Goal: Task Accomplishment & Management: Manage account settings

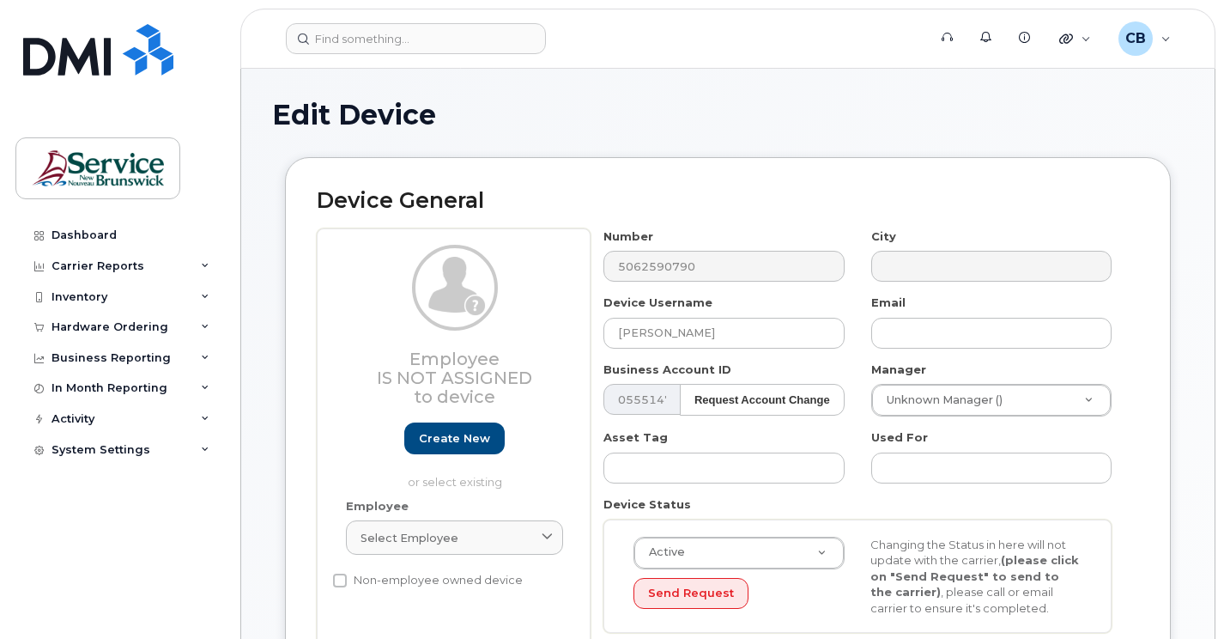
select select "34535605"
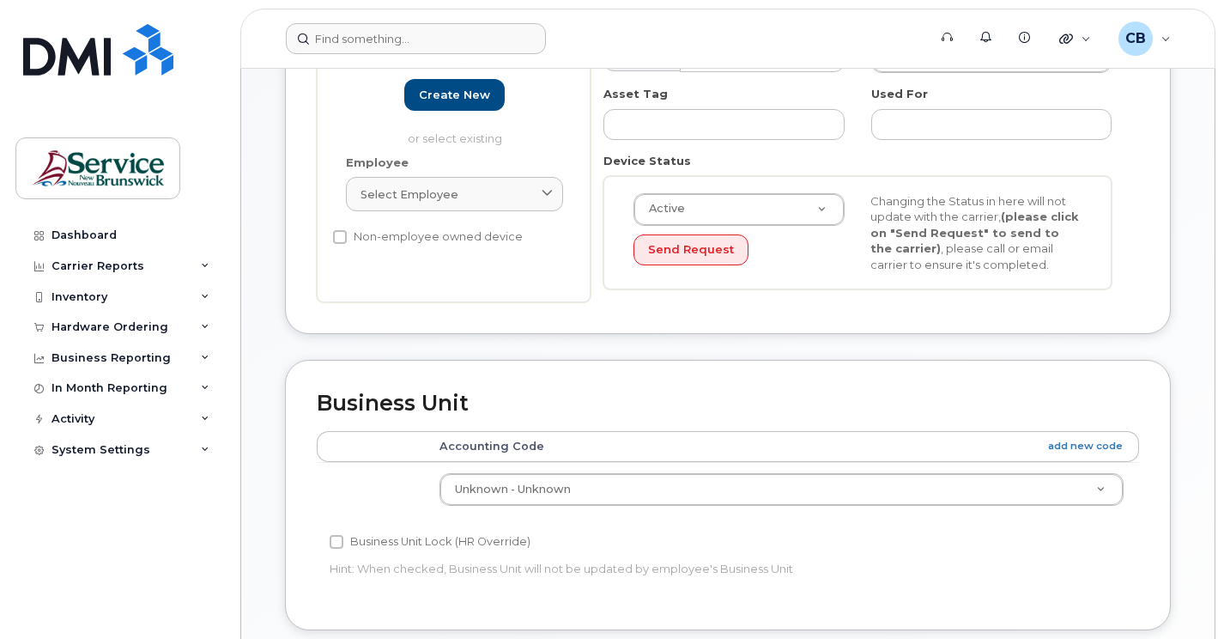
scroll to position [343, 0]
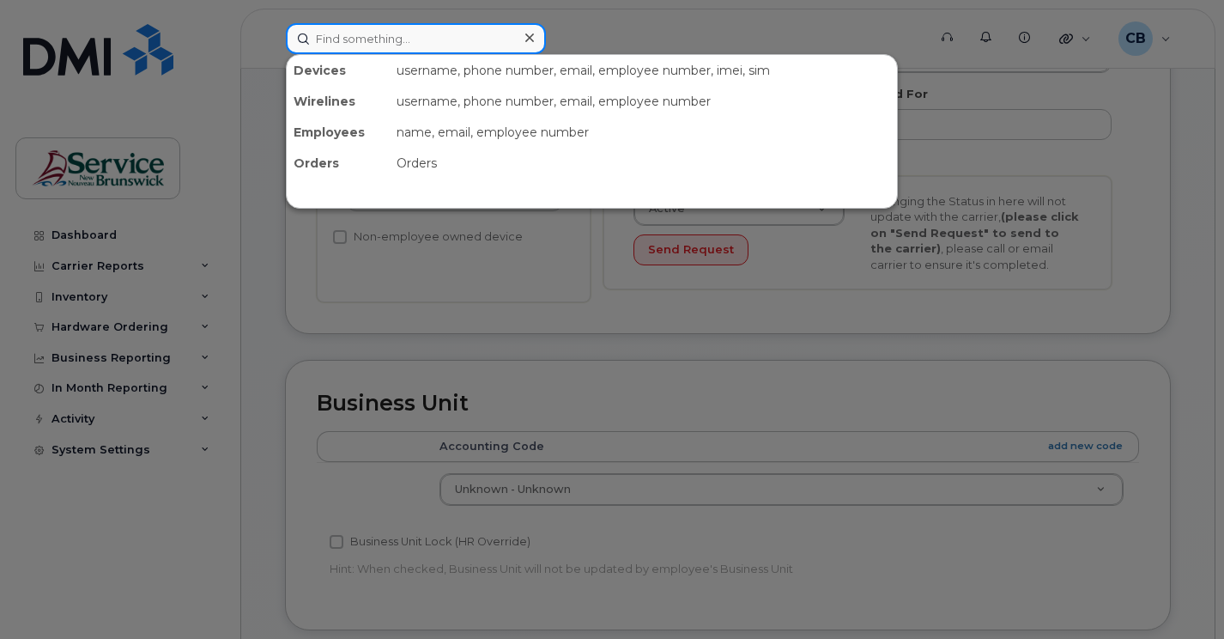
click at [371, 40] on input at bounding box center [416, 38] width 260 height 31
paste input "5064470738"
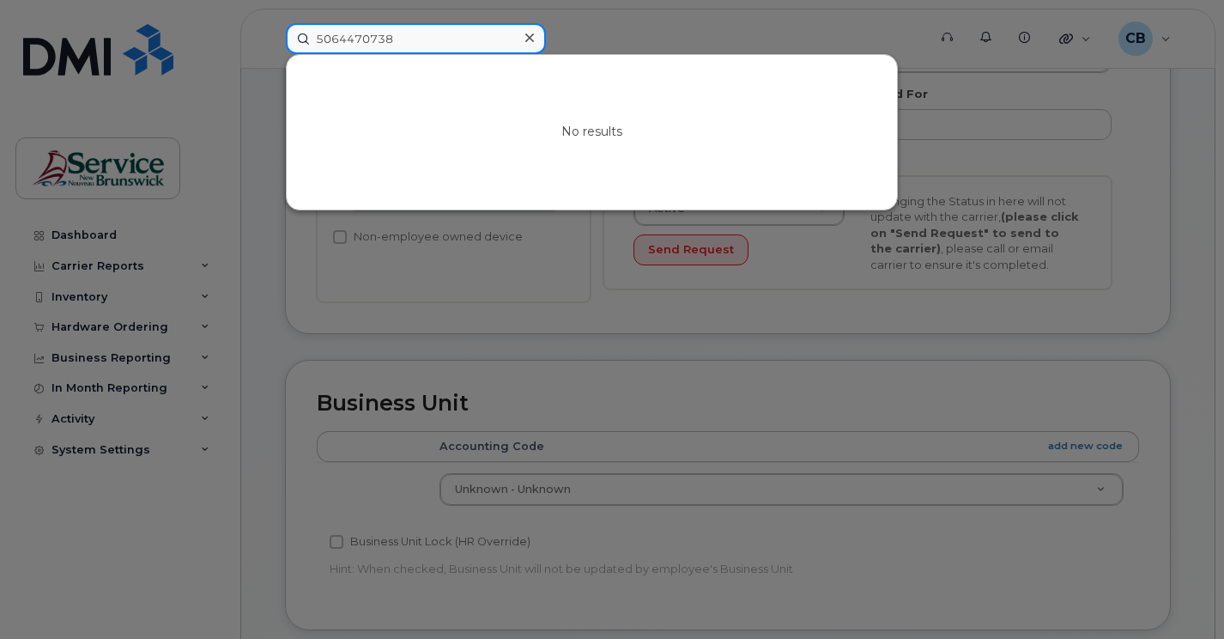
type input "5064470738"
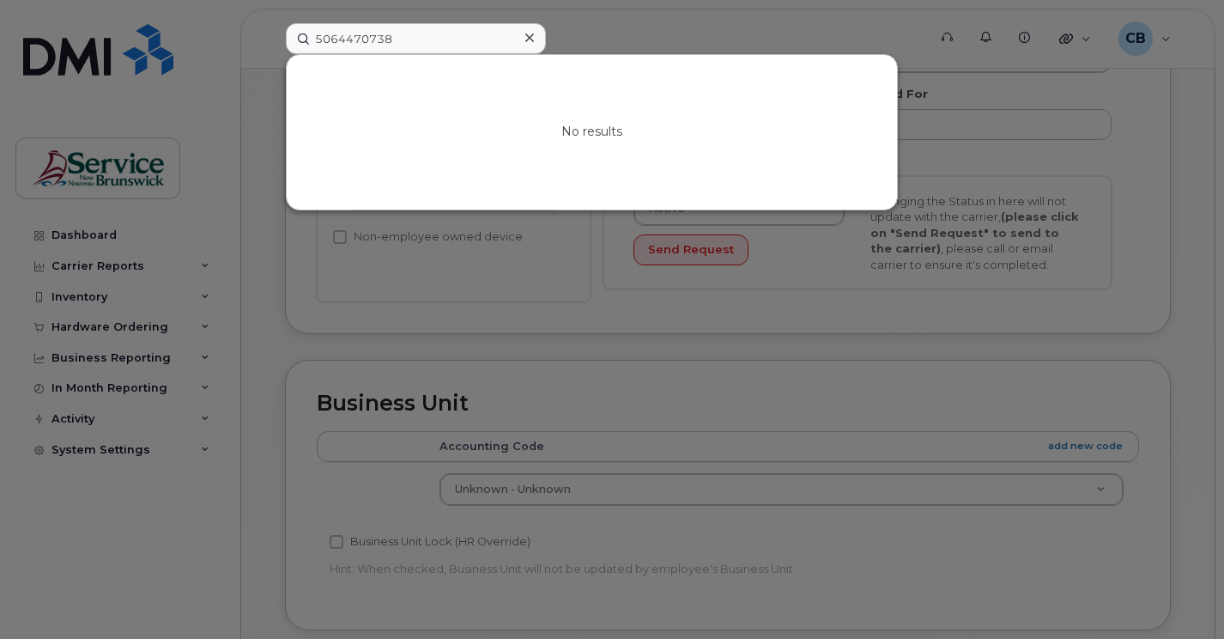
click at [536, 38] on div at bounding box center [529, 38] width 25 height 25
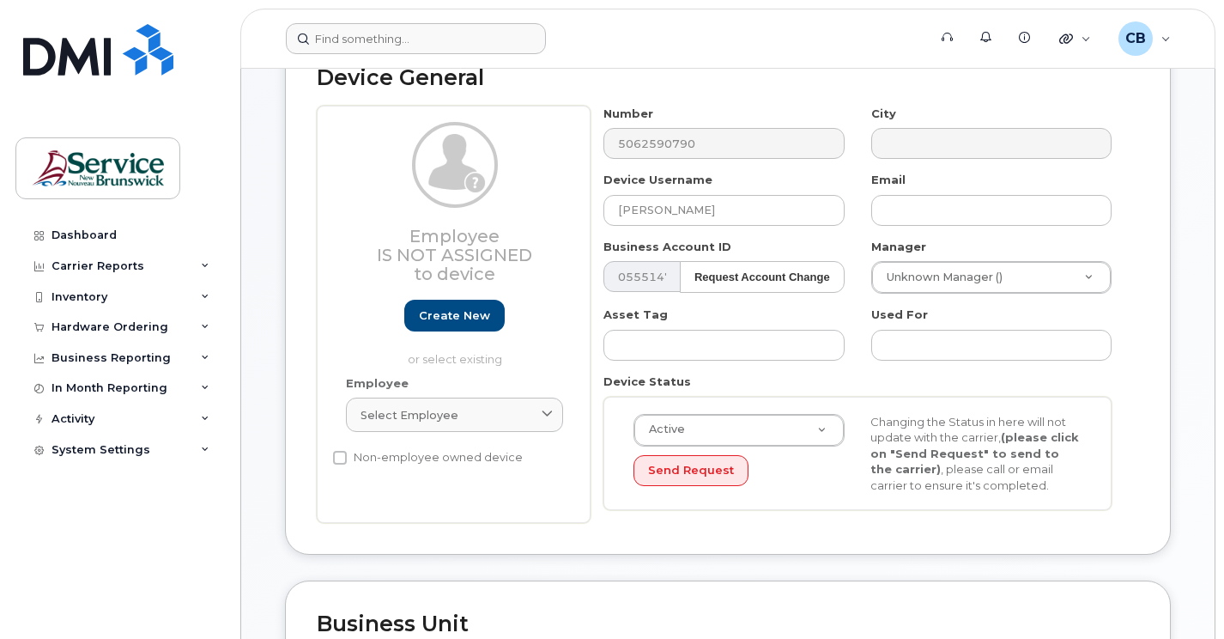
scroll to position [86, 0]
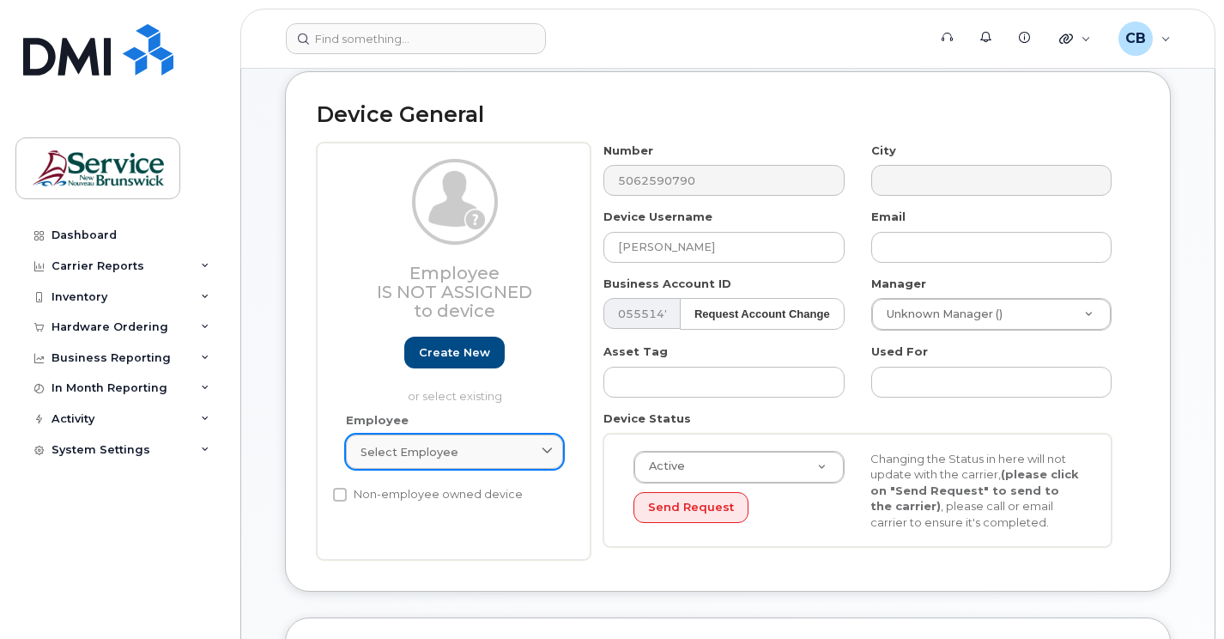
click at [544, 453] on icon at bounding box center [547, 451] width 11 height 11
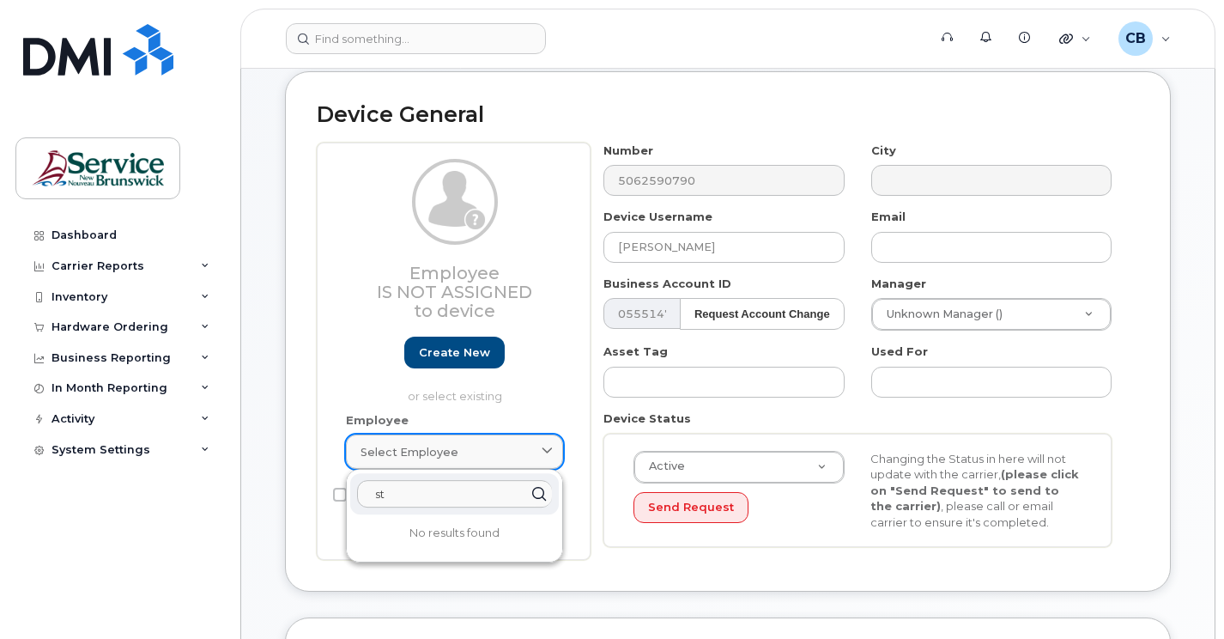
type input "s"
click at [342, 357] on div "Employee Is not assigned to device Create new or select existing" at bounding box center [454, 285] width 243 height 253
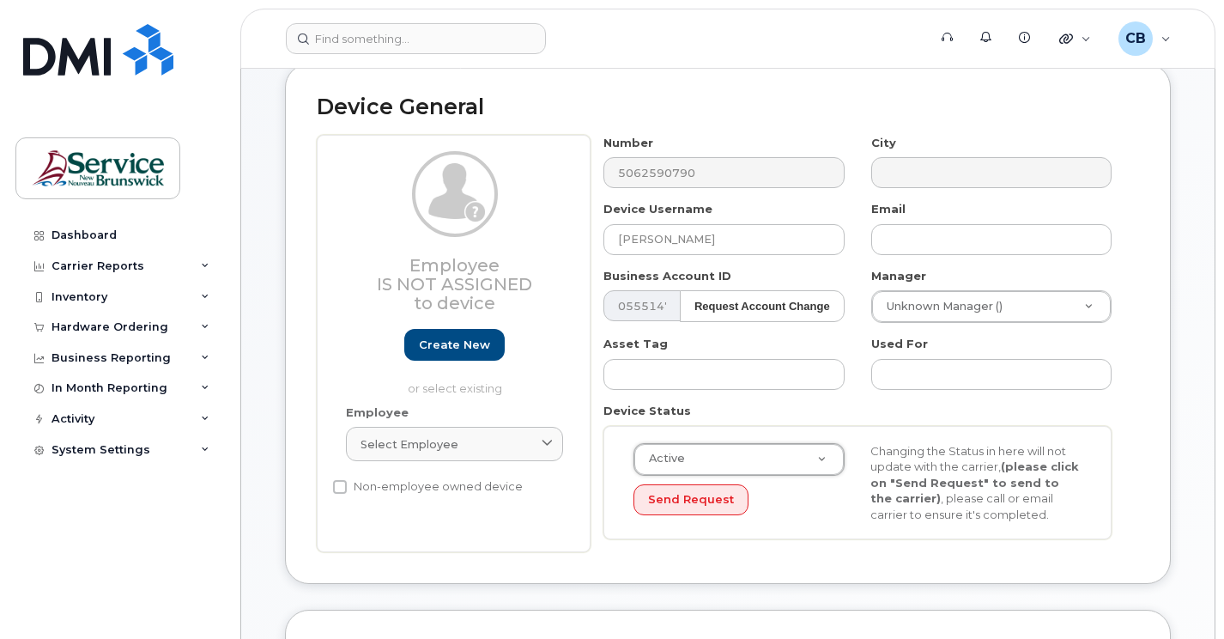
scroll to position [0, 0]
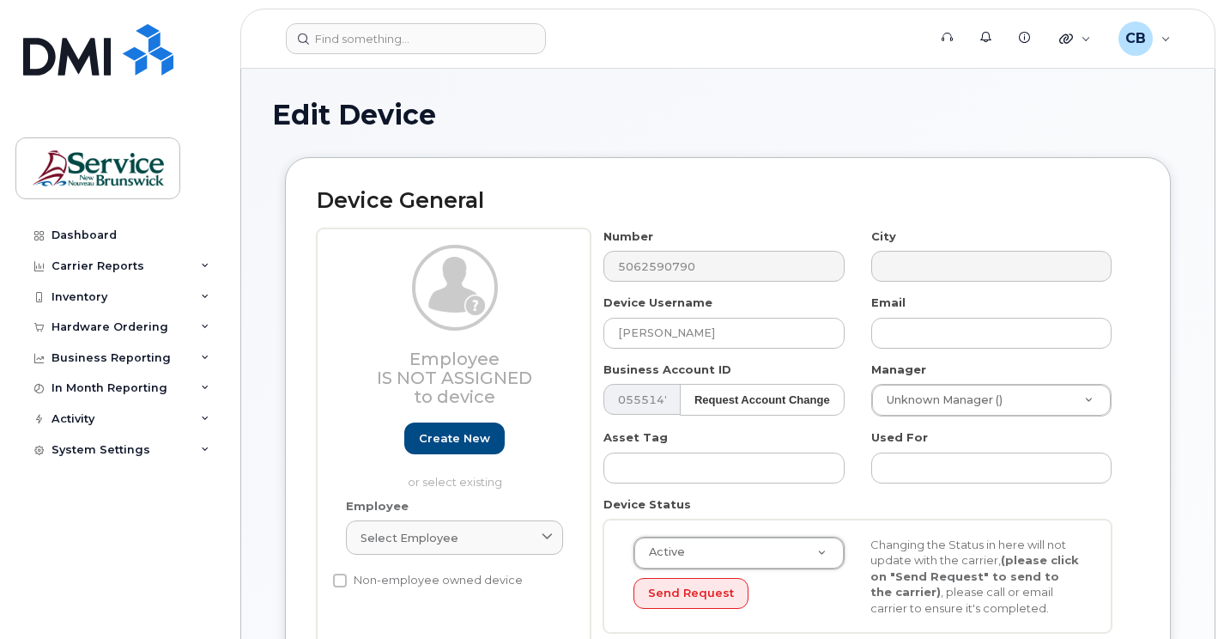
click at [458, 294] on picture at bounding box center [455, 288] width 86 height 86
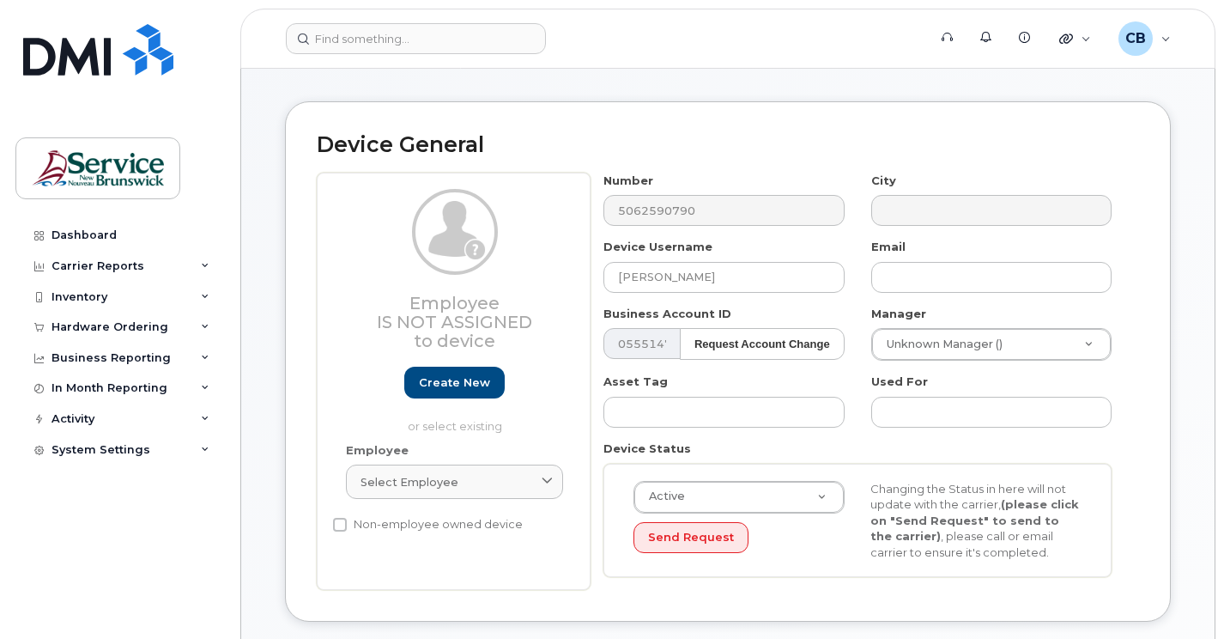
scroll to position [86, 0]
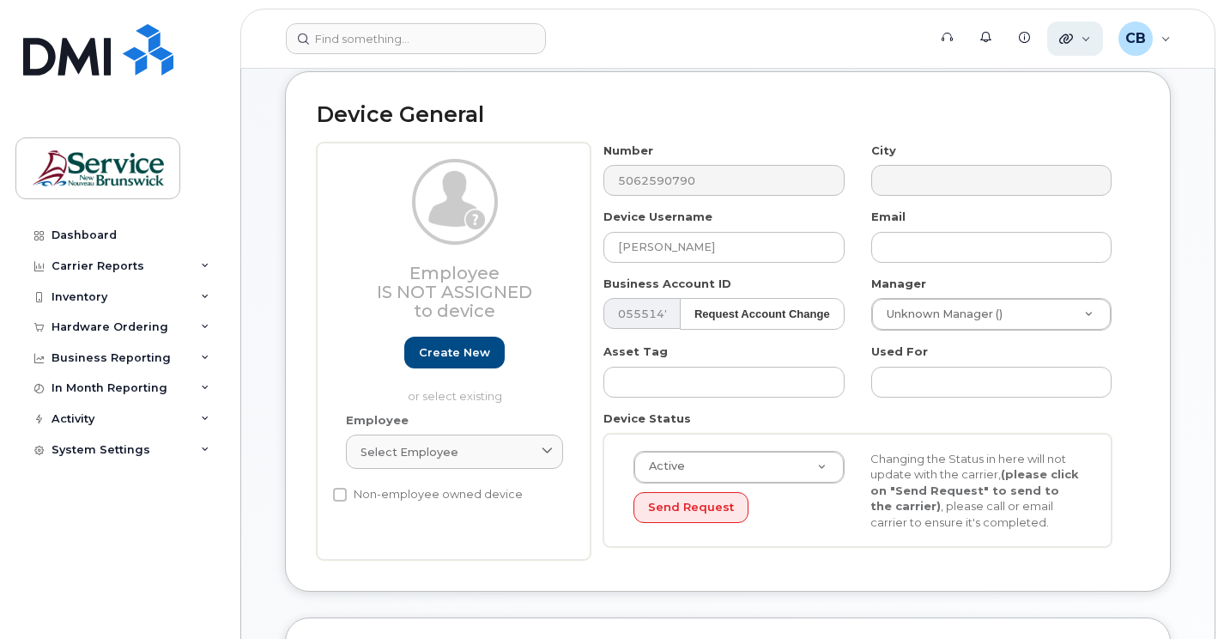
click at [1074, 41] on div "Quicklinks" at bounding box center [1075, 38] width 56 height 34
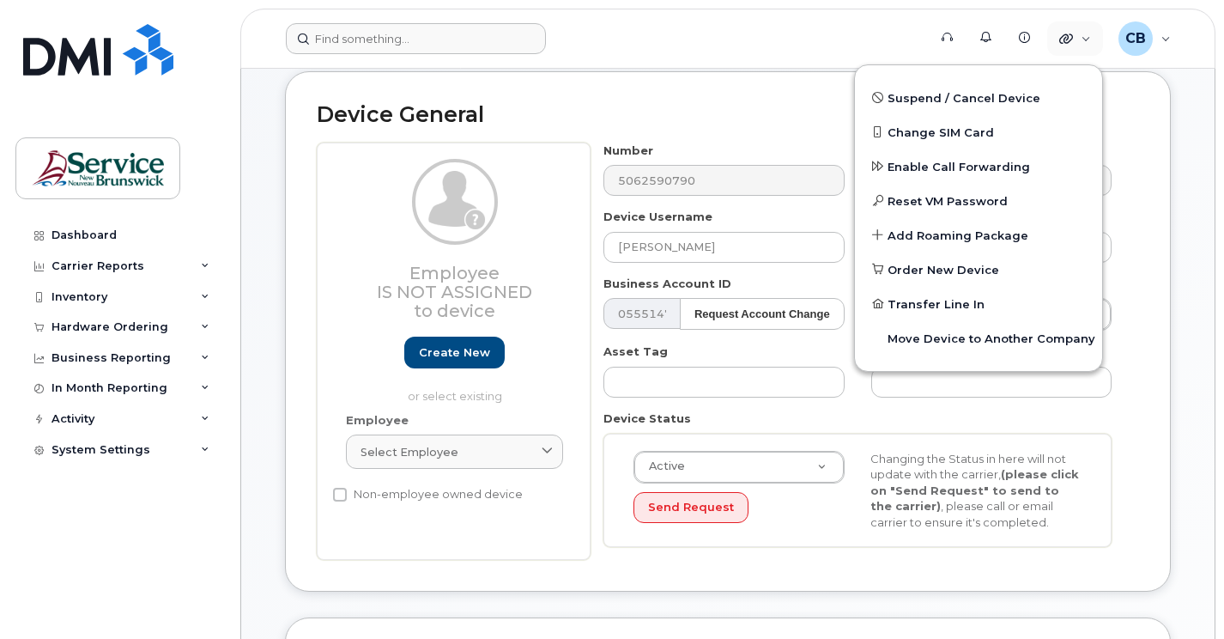
click at [841, 33] on form at bounding box center [601, 38] width 630 height 31
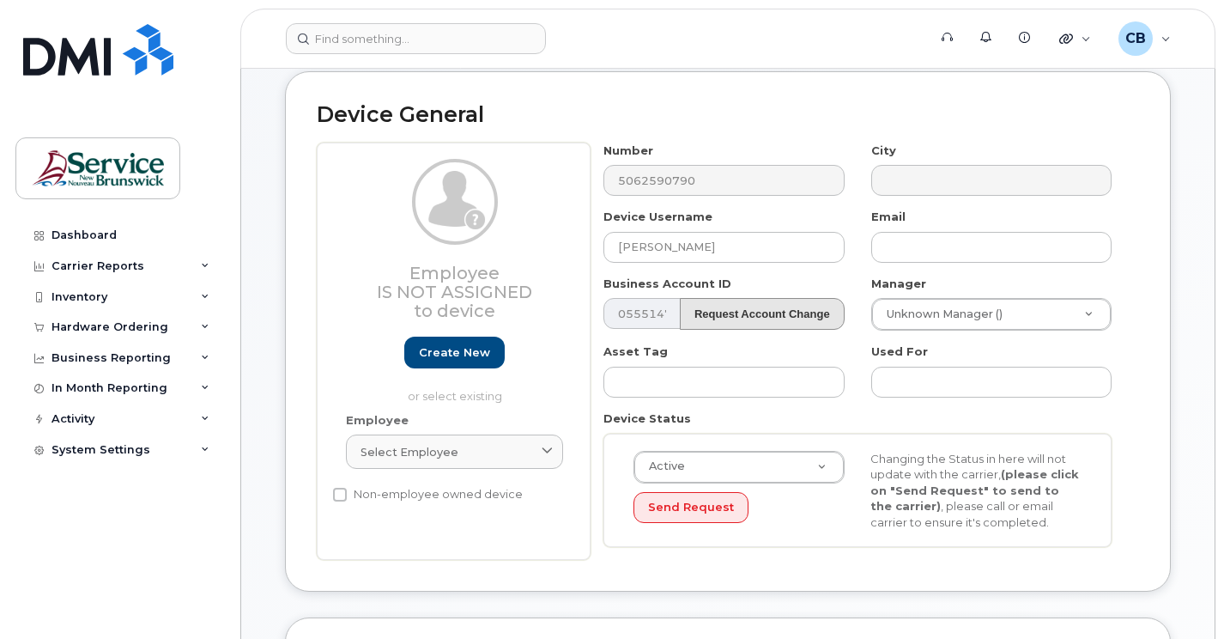
scroll to position [0, 57]
click at [685, 315] on div "0555147665 (Bell) Request Account Change" at bounding box center [723, 314] width 240 height 32
drag, startPoint x: 685, startPoint y: 315, endPoint x: 759, endPoint y: 118, distance: 210.0
click at [759, 118] on h2 "Device General" at bounding box center [728, 115] width 822 height 24
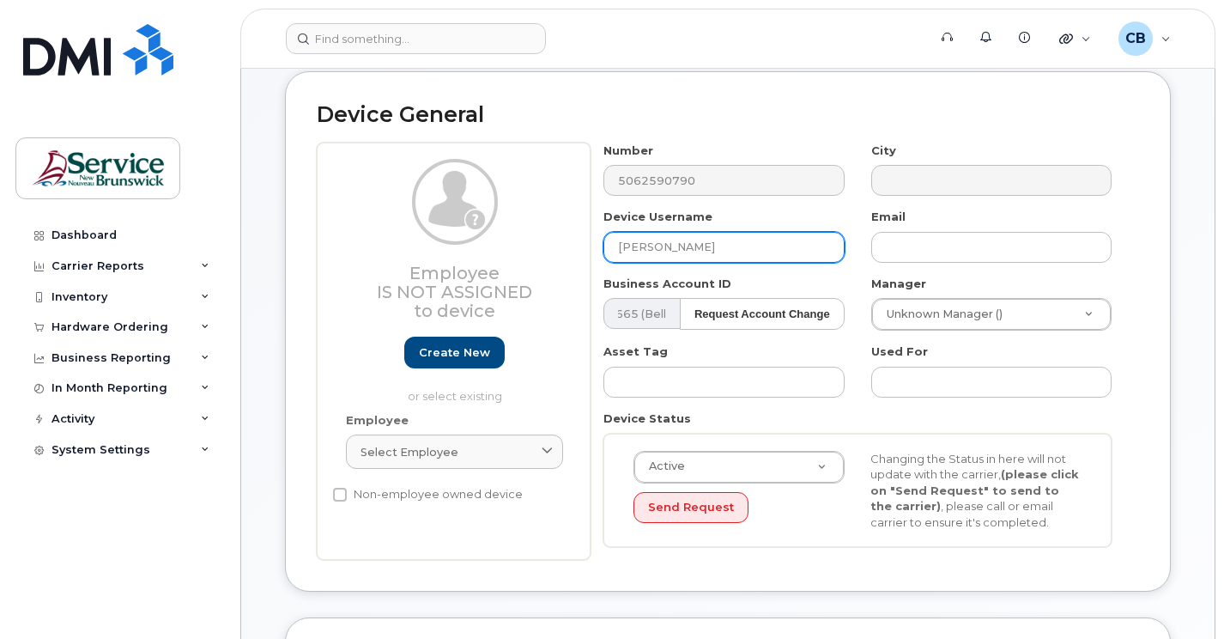
click at [694, 245] on input "Stephanie O'donnell Price" at bounding box center [723, 247] width 240 height 31
type input "[PERSON_NAME]"
click at [797, 535] on div "Active Active Suspended Cancelled Send Request Changing the Status in here will…" at bounding box center [857, 490] width 508 height 114
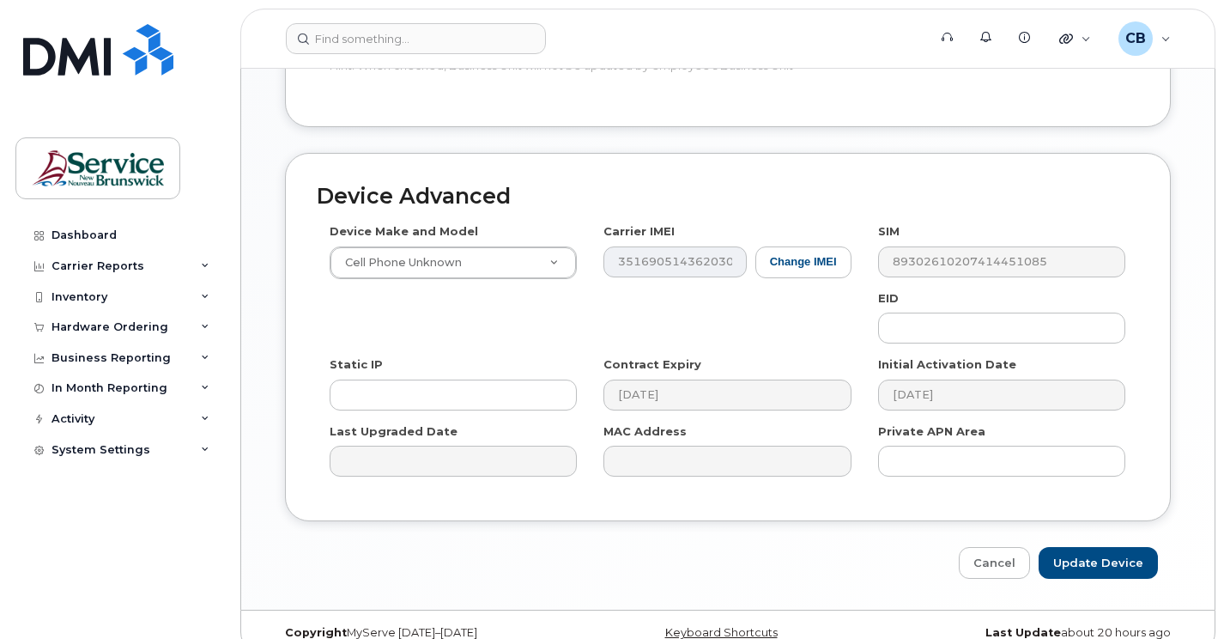
scroll to position [872, 0]
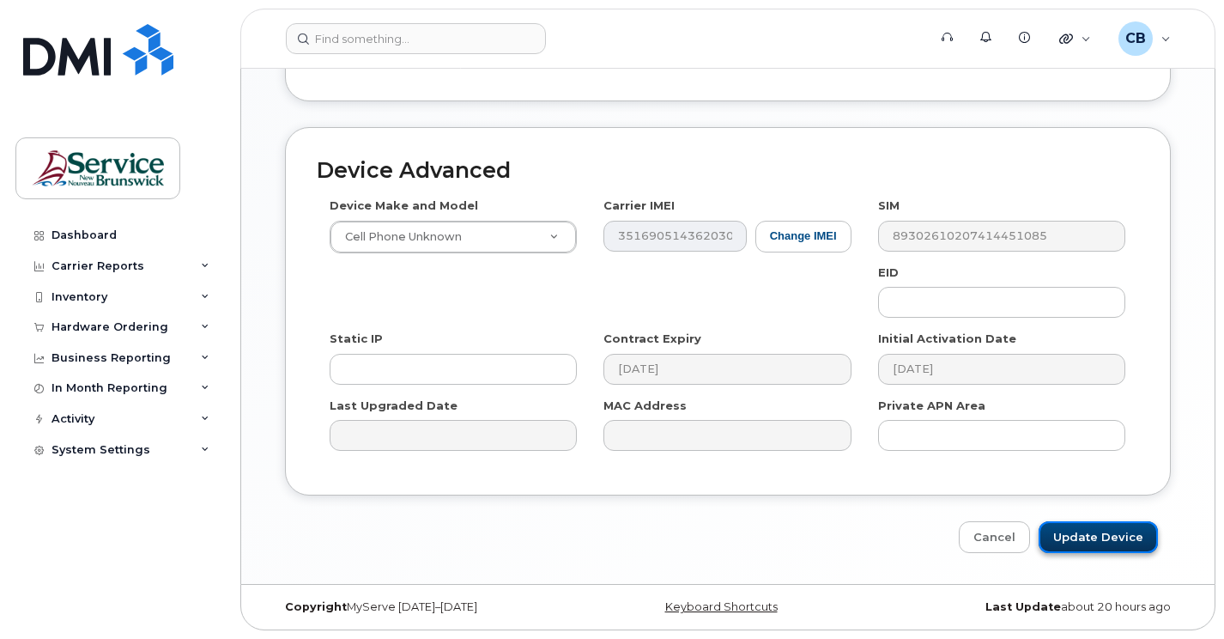
click at [1109, 546] on input "Update Device" at bounding box center [1098, 537] width 119 height 32
type input "Saving..."
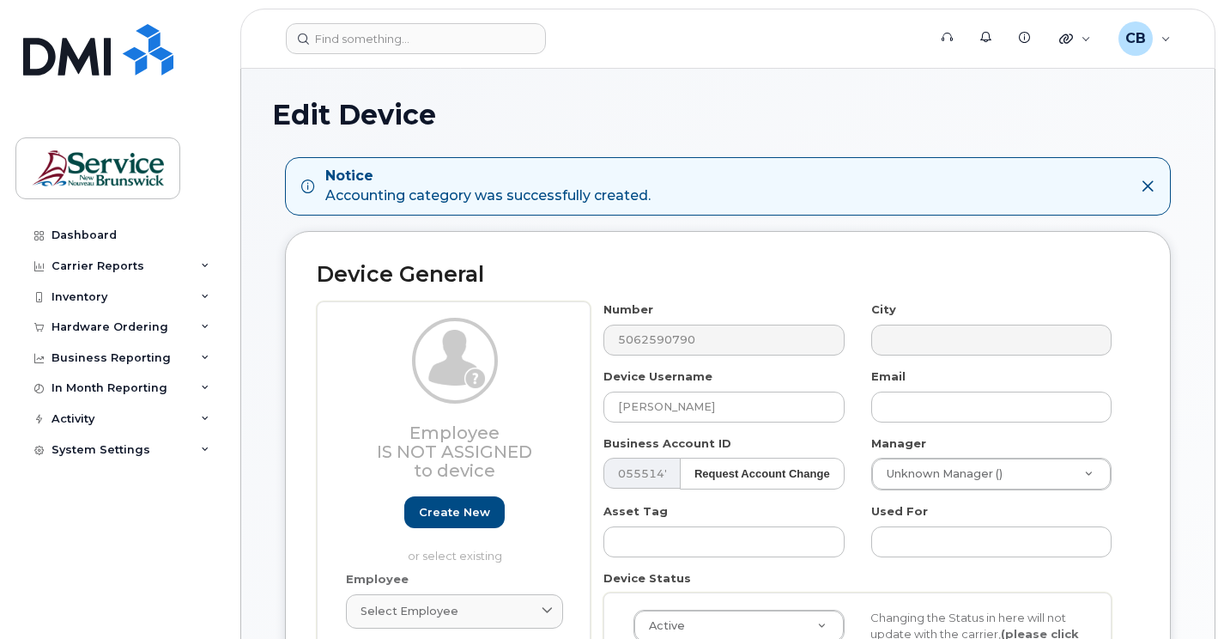
select select "34535605"
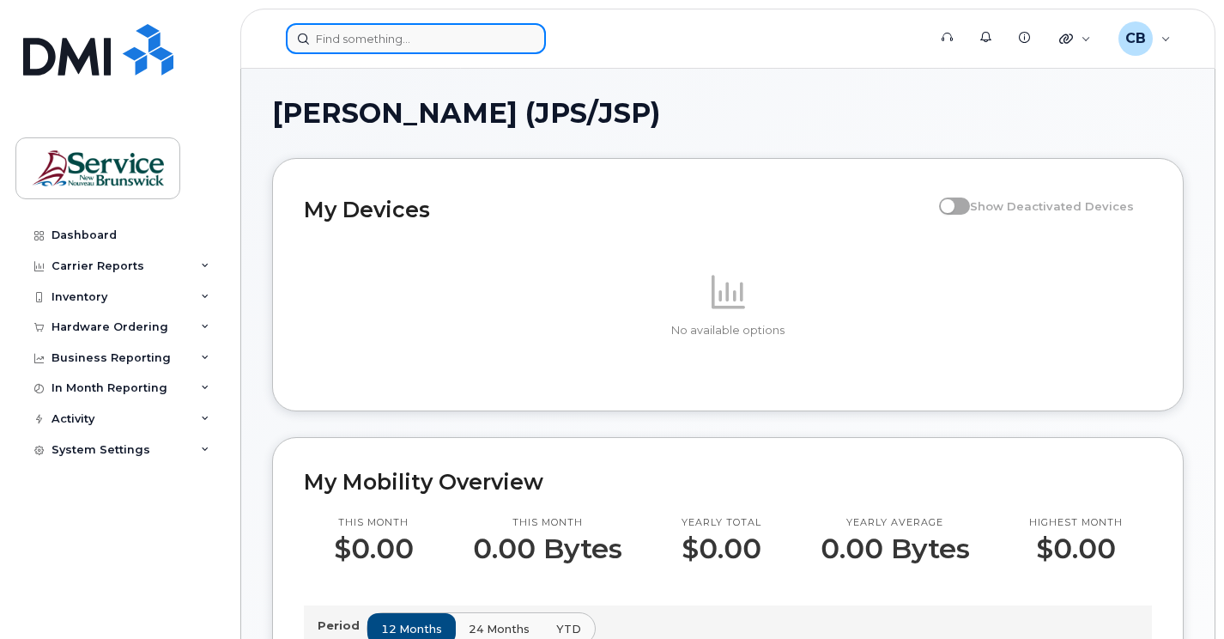
click at [322, 36] on input at bounding box center [416, 38] width 260 height 31
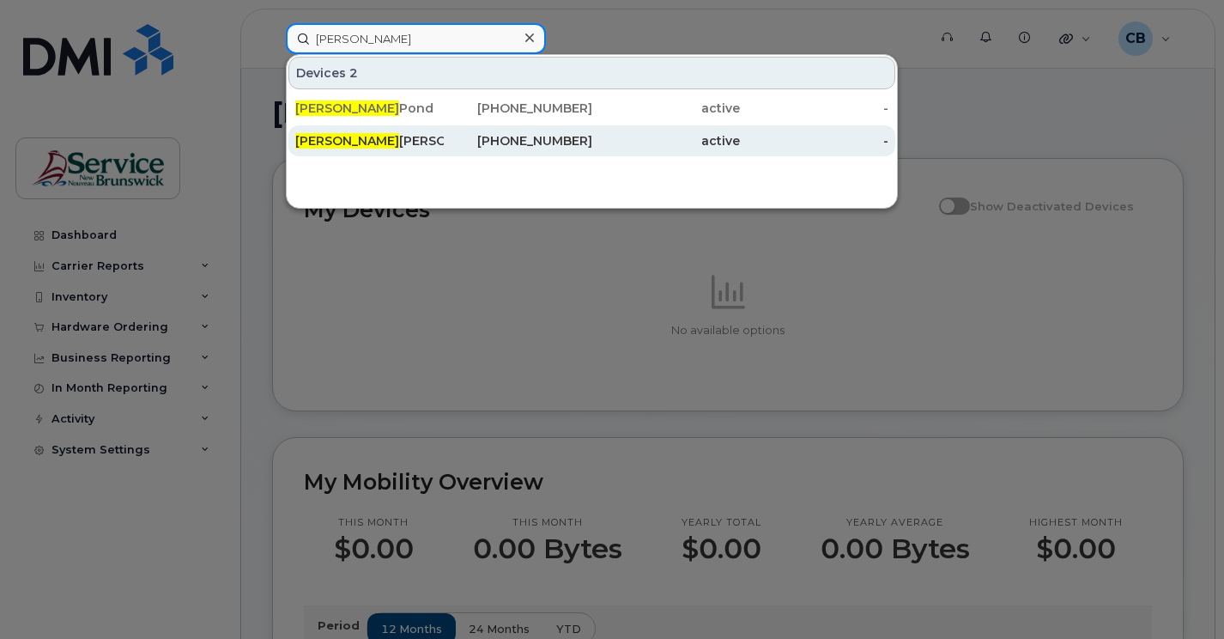
type input "[PERSON_NAME]"
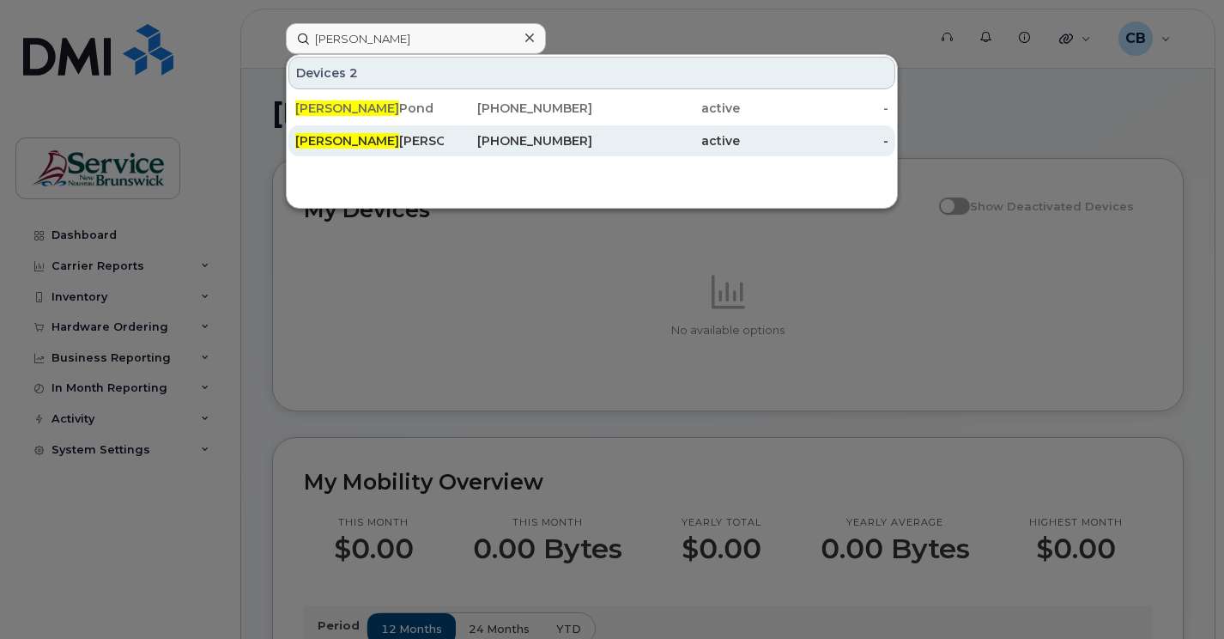
click at [381, 141] on div "Stephanie O'Donnell Price" at bounding box center [369, 140] width 148 height 17
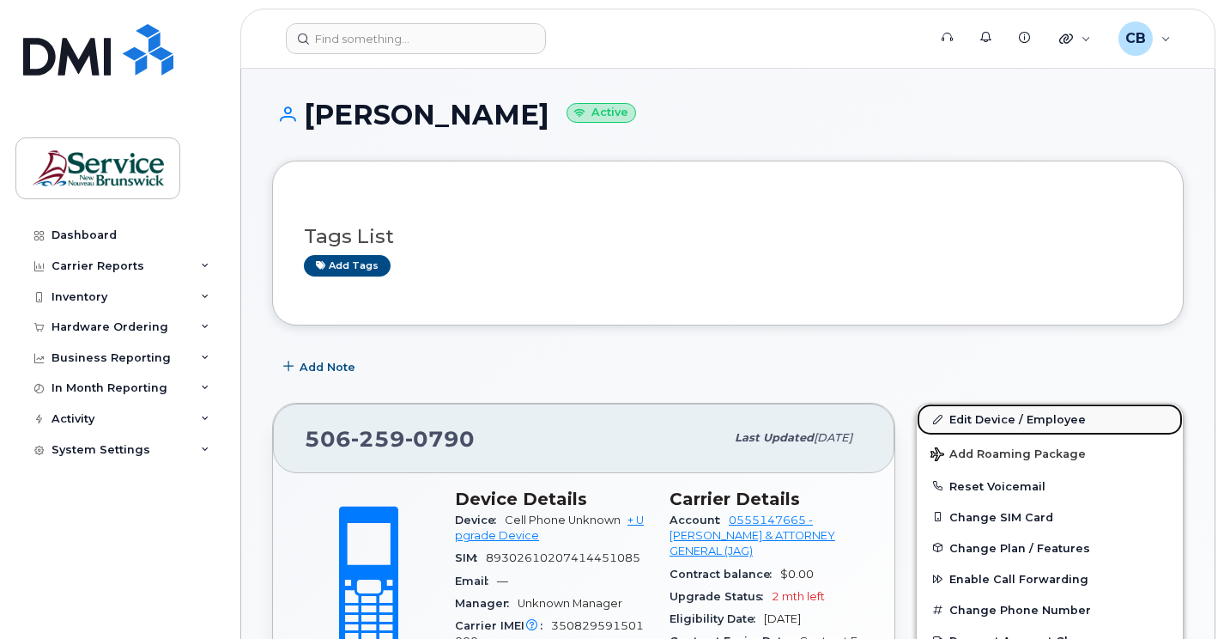
click at [980, 418] on link "Edit Device / Employee" at bounding box center [1050, 418] width 266 height 31
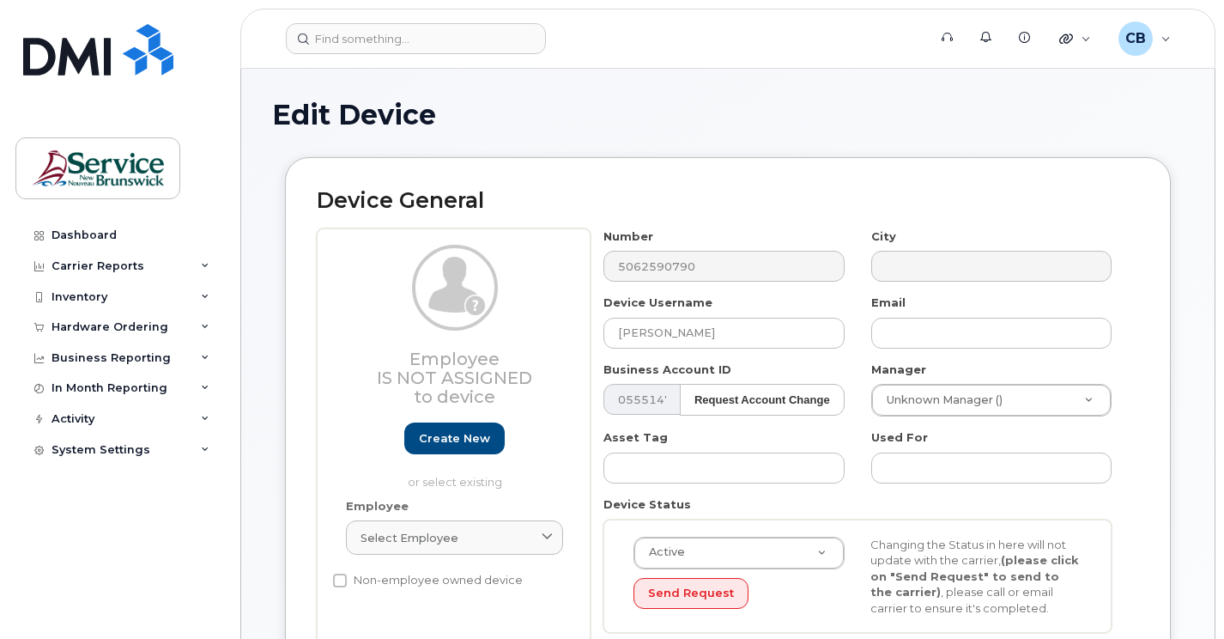
select select "34535605"
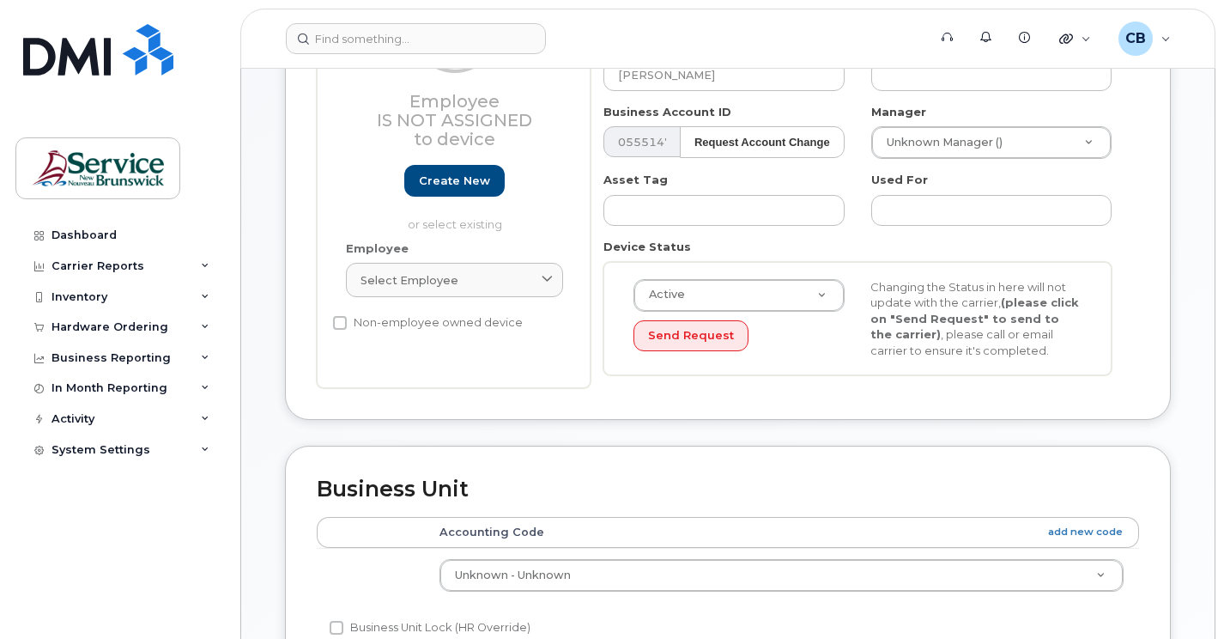
scroll to position [343, 0]
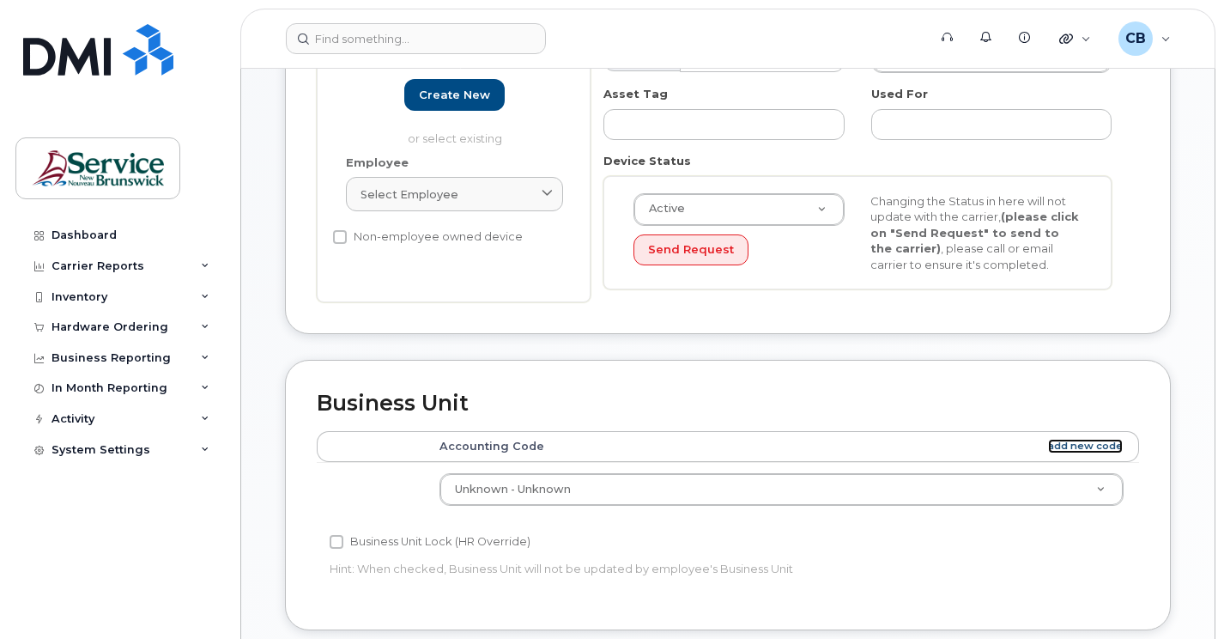
click at [1084, 450] on link "add new code" at bounding box center [1085, 446] width 75 height 15
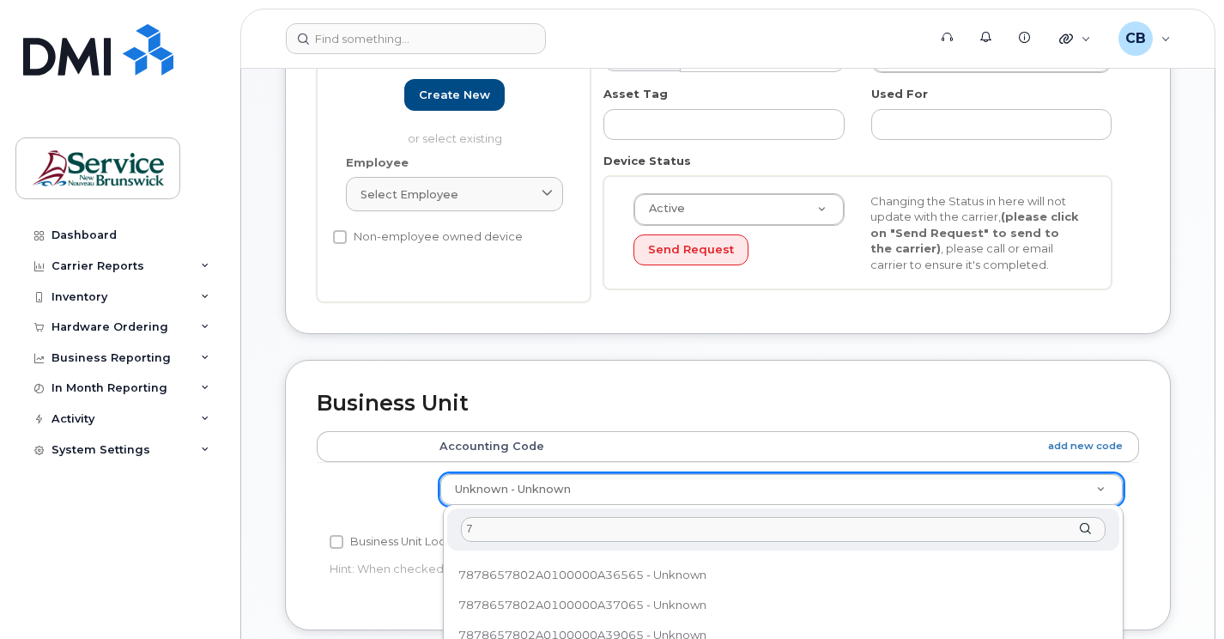
scroll to position [0, 0]
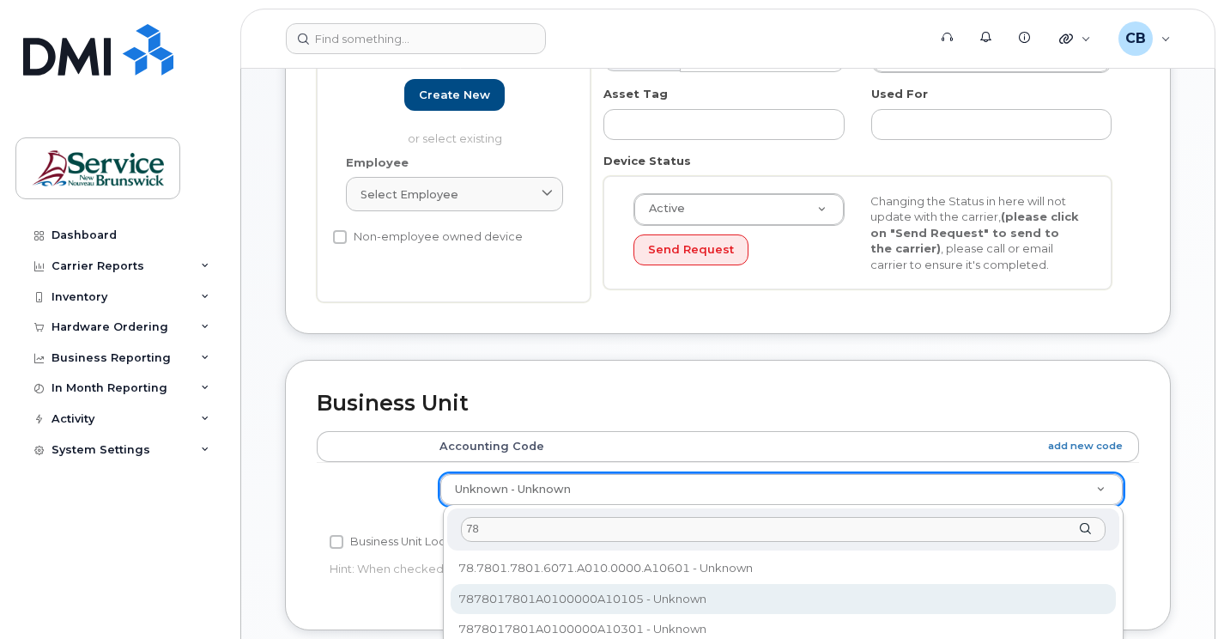
type input "78"
select select "35588440"
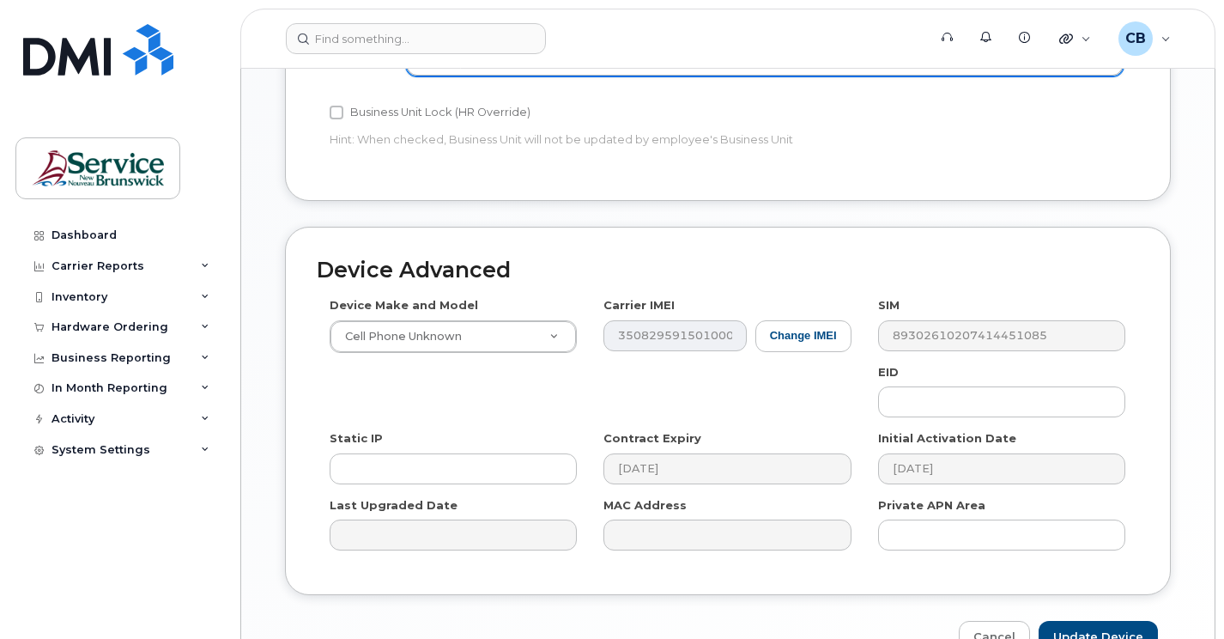
scroll to position [858, 0]
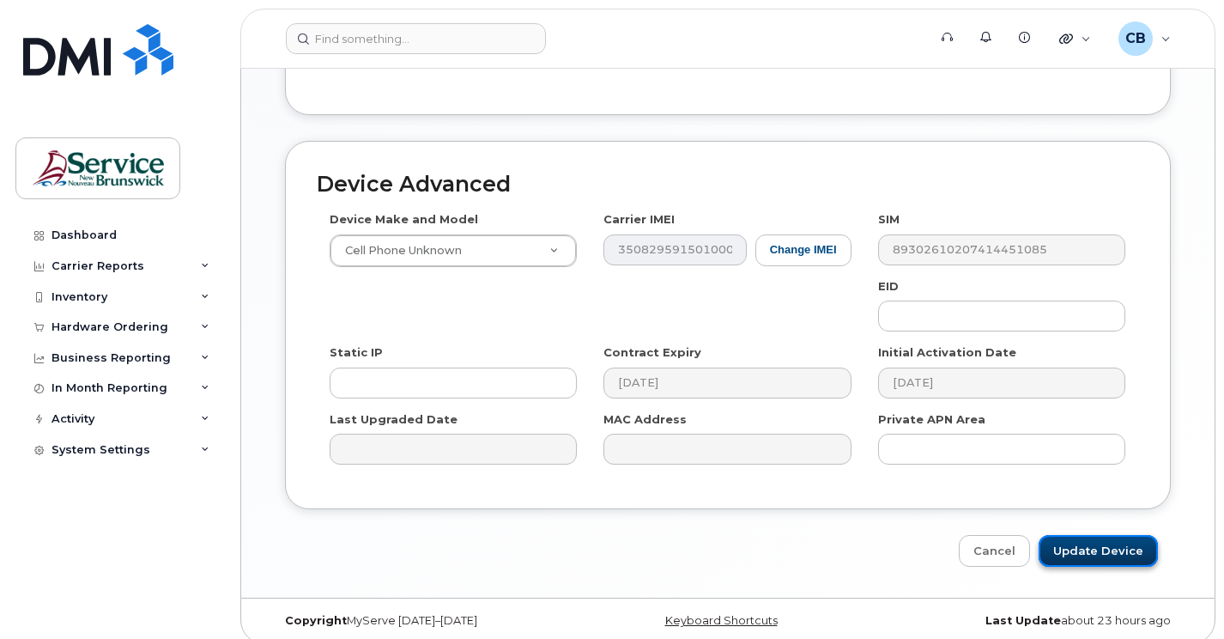
click at [1079, 546] on input "Update Device" at bounding box center [1098, 551] width 119 height 32
type input "Saving..."
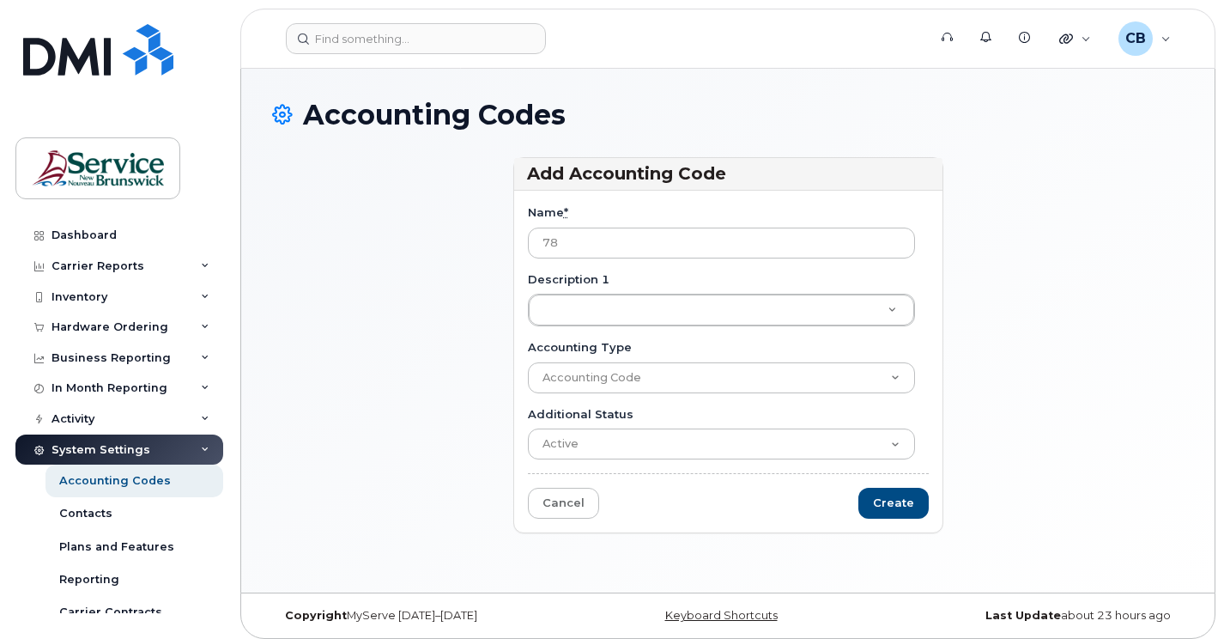
type input "7878847805A0100000A84105"
click at [899, 506] on input "Create" at bounding box center [893, 504] width 70 height 32
type input "Saving..."
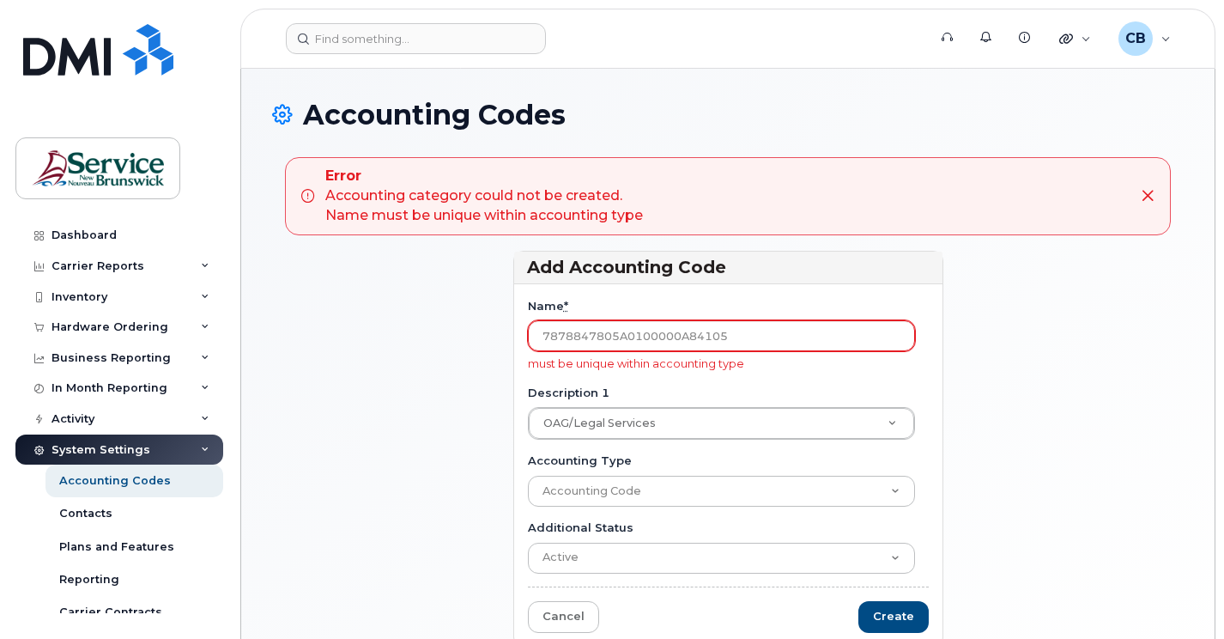
click at [733, 342] on input "7878847805A0100000A84105" at bounding box center [721, 335] width 387 height 31
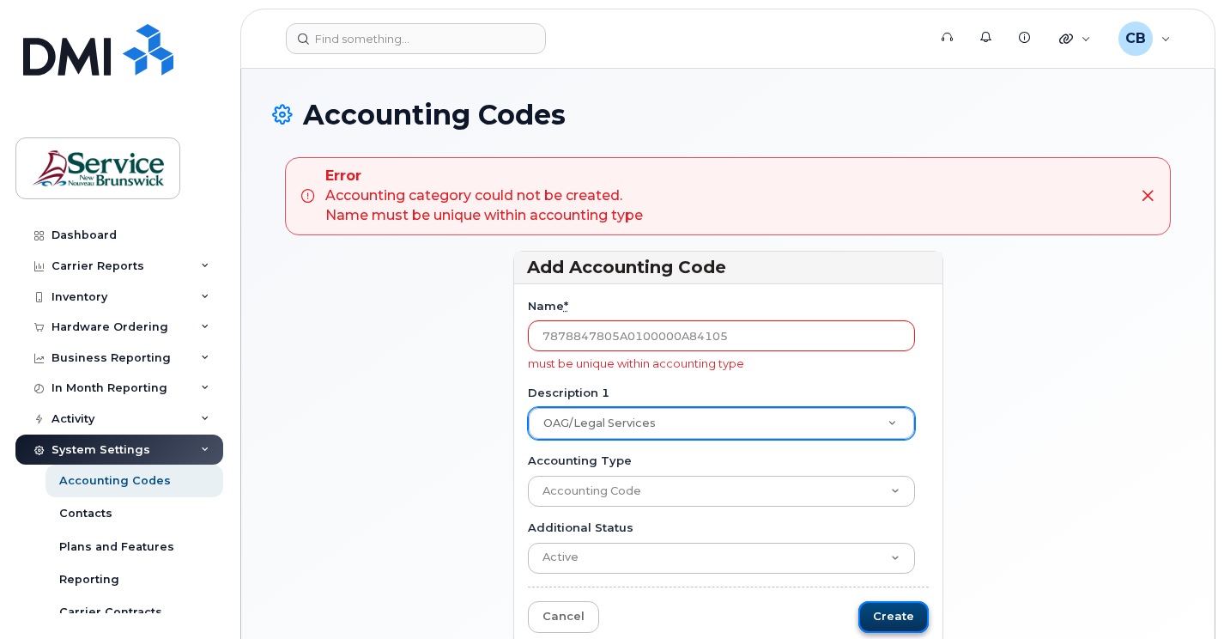
click at [893, 623] on input "Create" at bounding box center [893, 617] width 70 height 32
type input "Saving..."
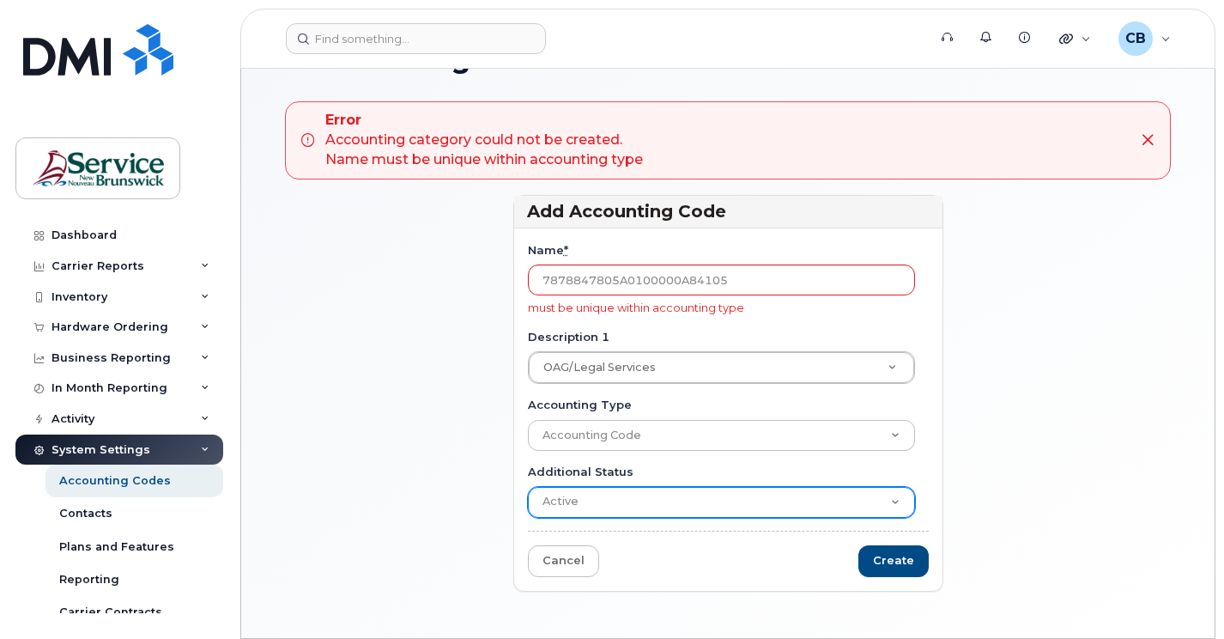
scroll to position [86, 0]
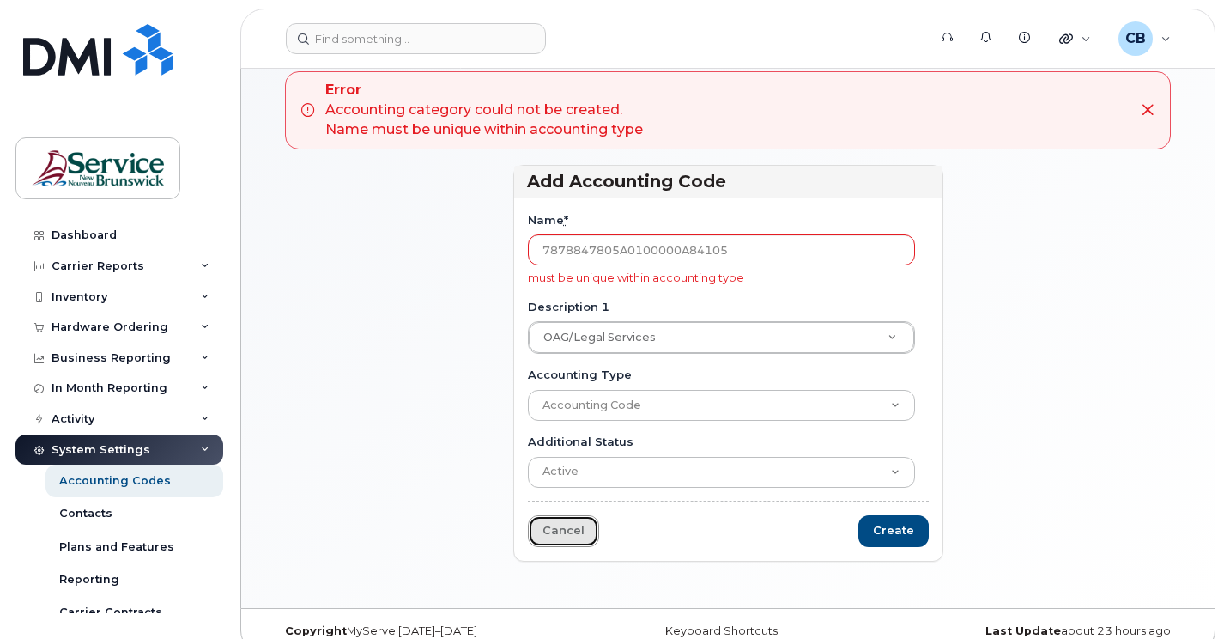
click at [553, 526] on link "Cancel" at bounding box center [563, 531] width 71 height 32
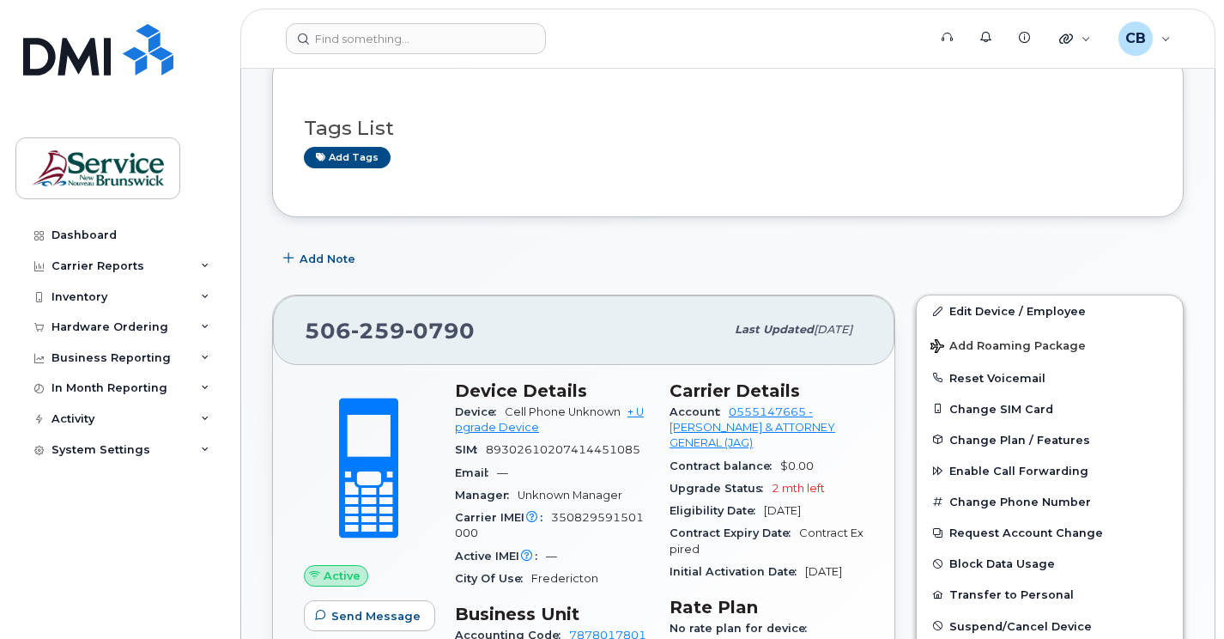
scroll to position [172, 0]
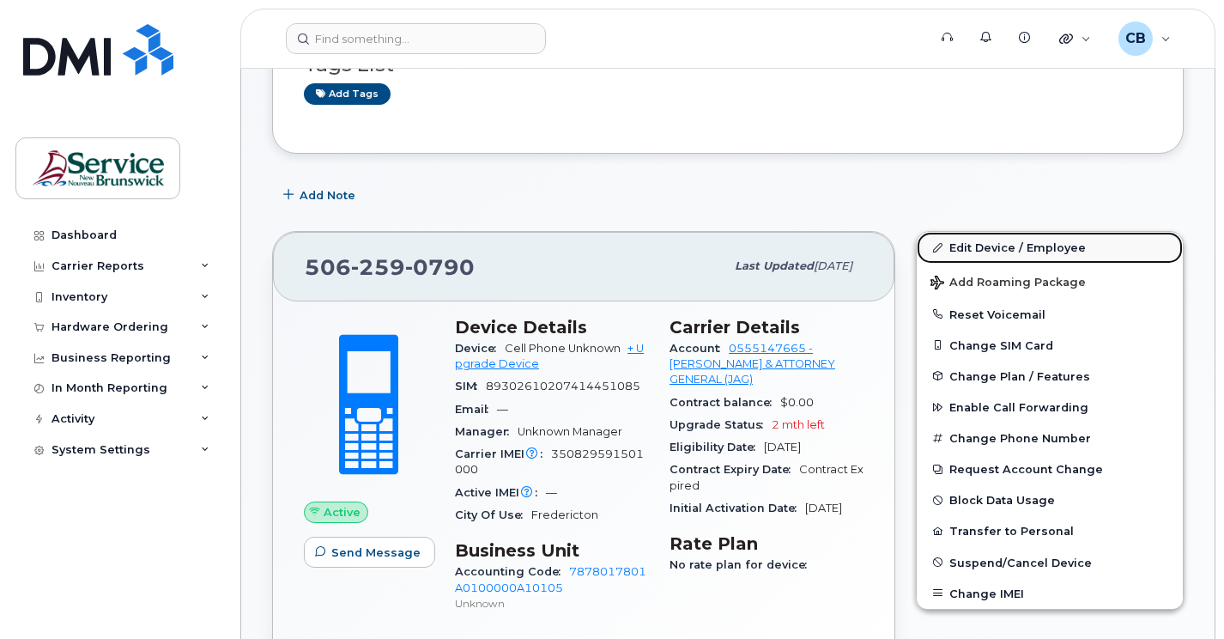
click at [1002, 252] on link "Edit Device / Employee" at bounding box center [1050, 247] width 266 height 31
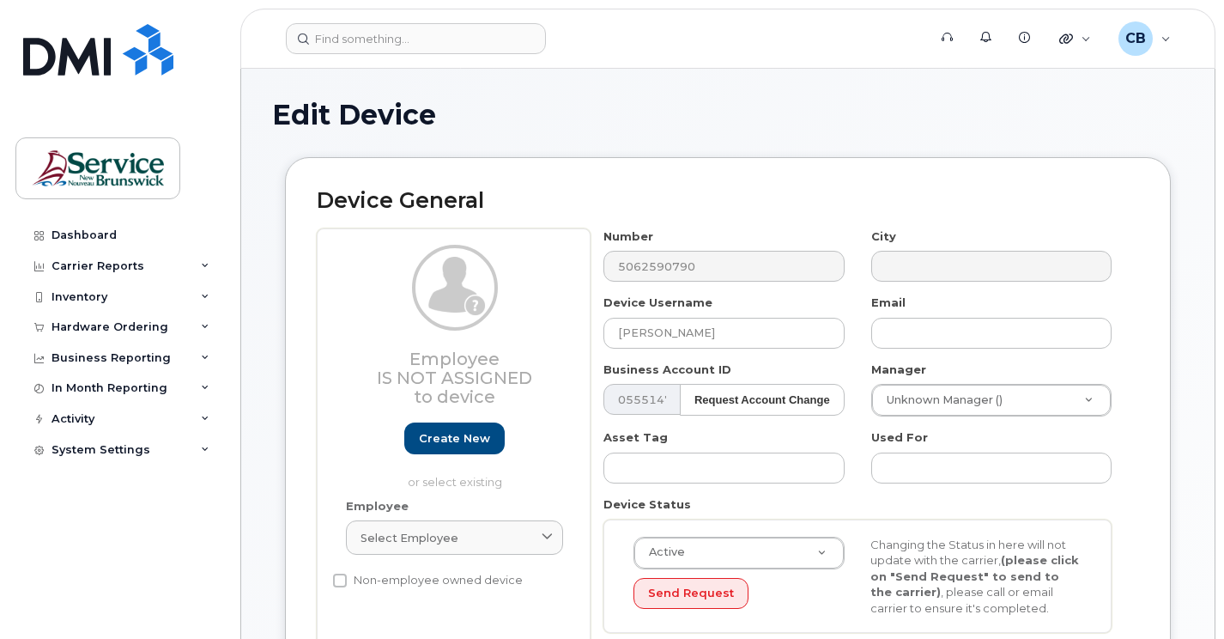
select select "35588440"
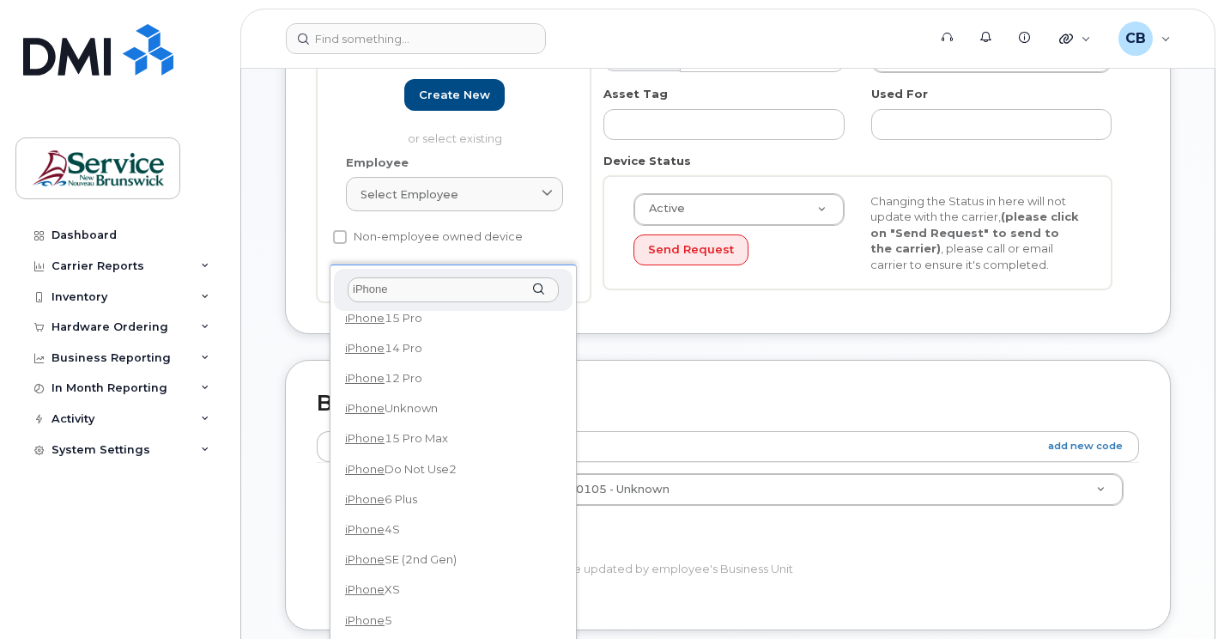
scroll to position [429, 0]
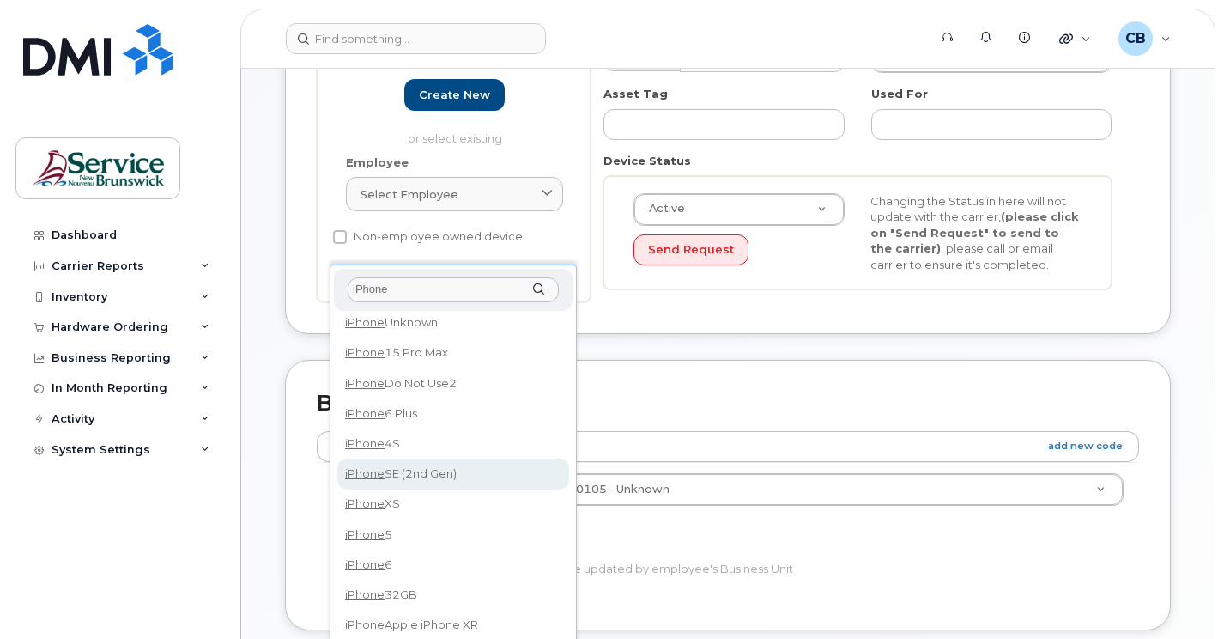
type input "iPhone"
select select "1947"
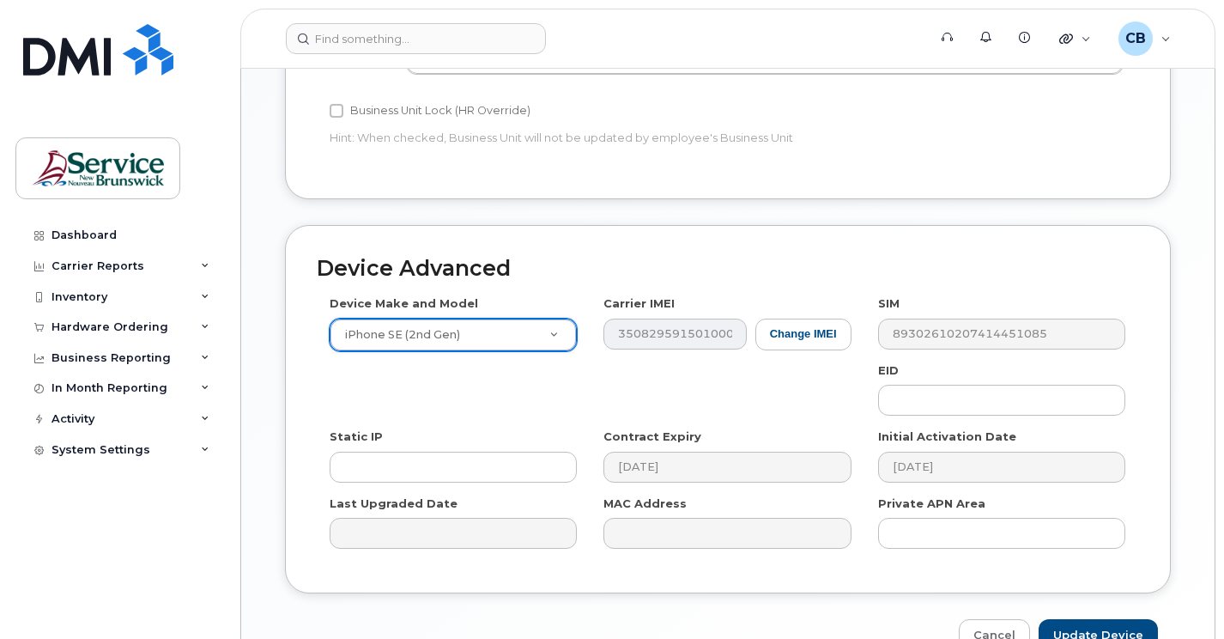
scroll to position [860, 0]
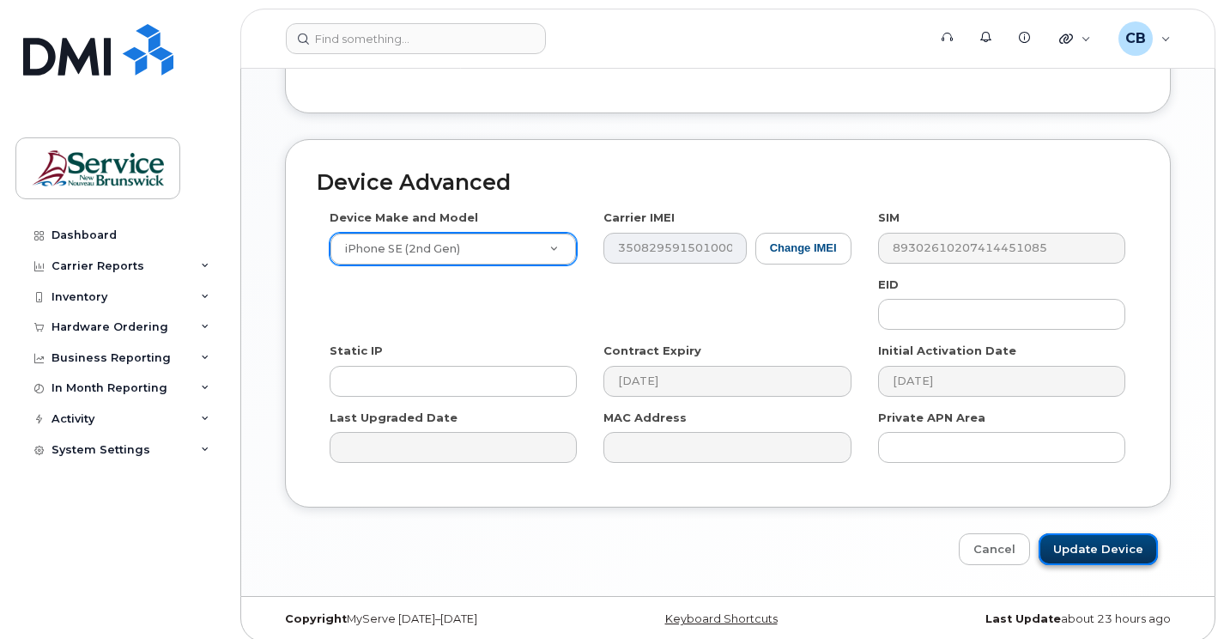
click at [1093, 557] on input "Update Device" at bounding box center [1098, 549] width 119 height 32
type input "Saving..."
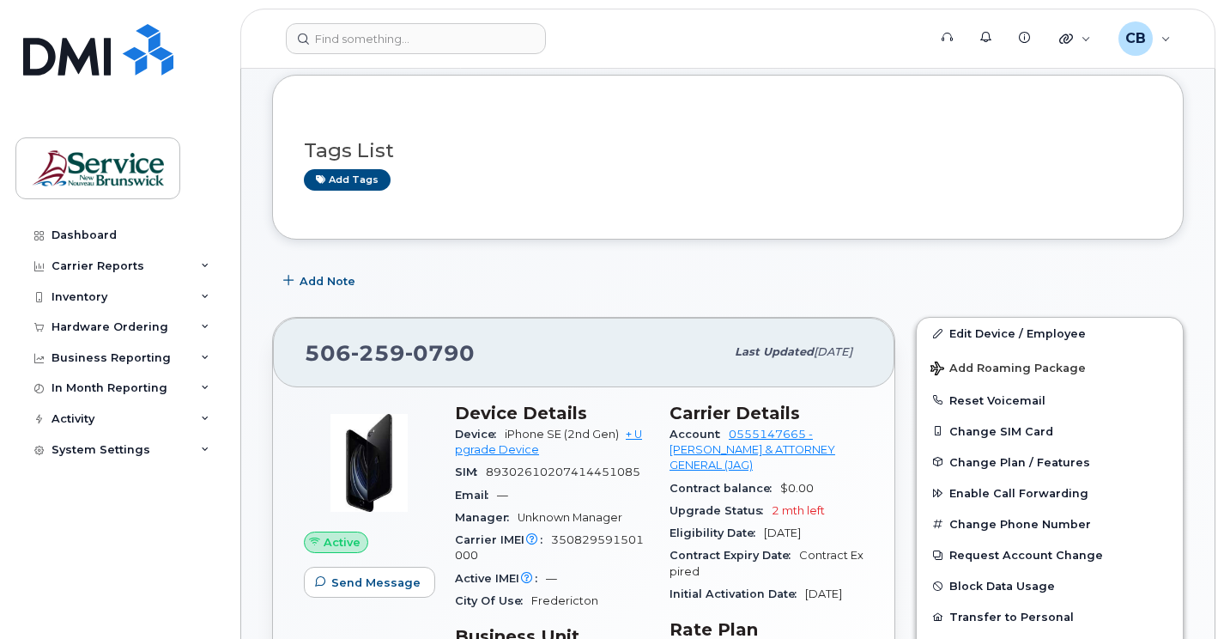
scroll to position [172, 0]
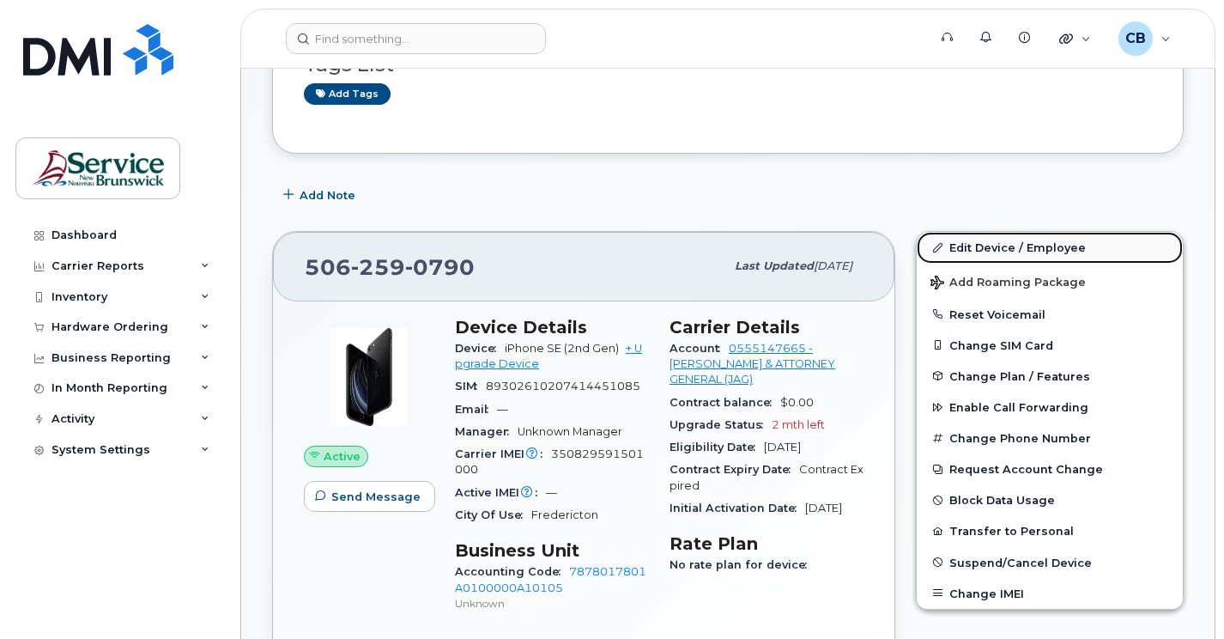
click at [1012, 246] on link "Edit Device / Employee" at bounding box center [1050, 247] width 266 height 31
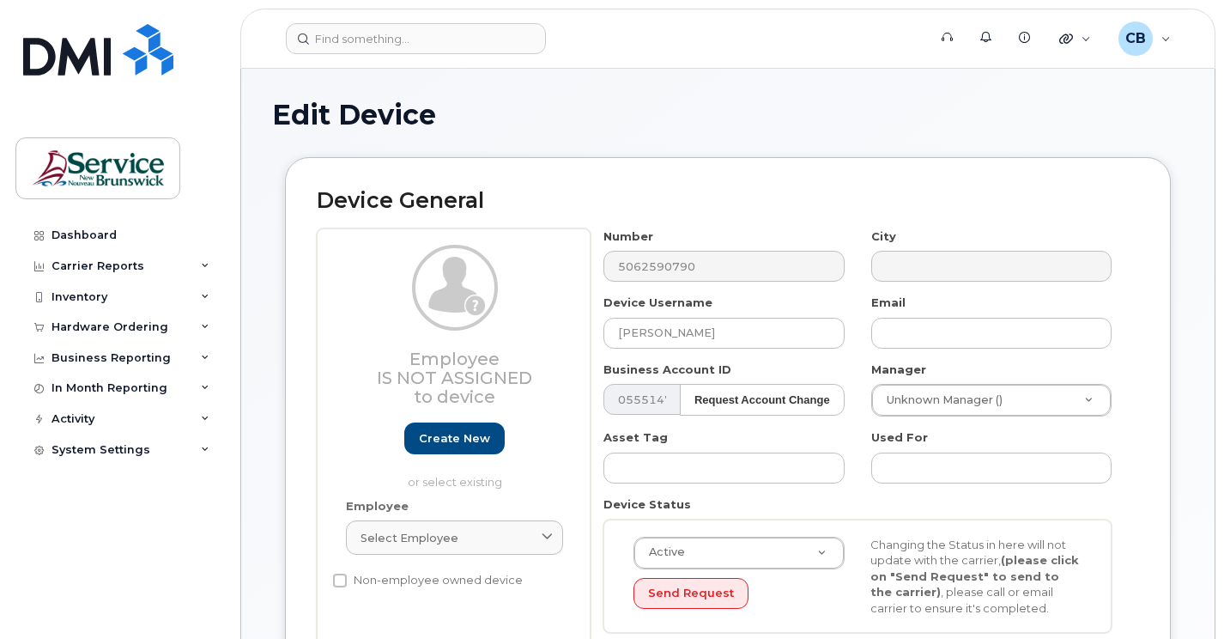
select select "35588440"
